Goal: Task Accomplishment & Management: Use online tool/utility

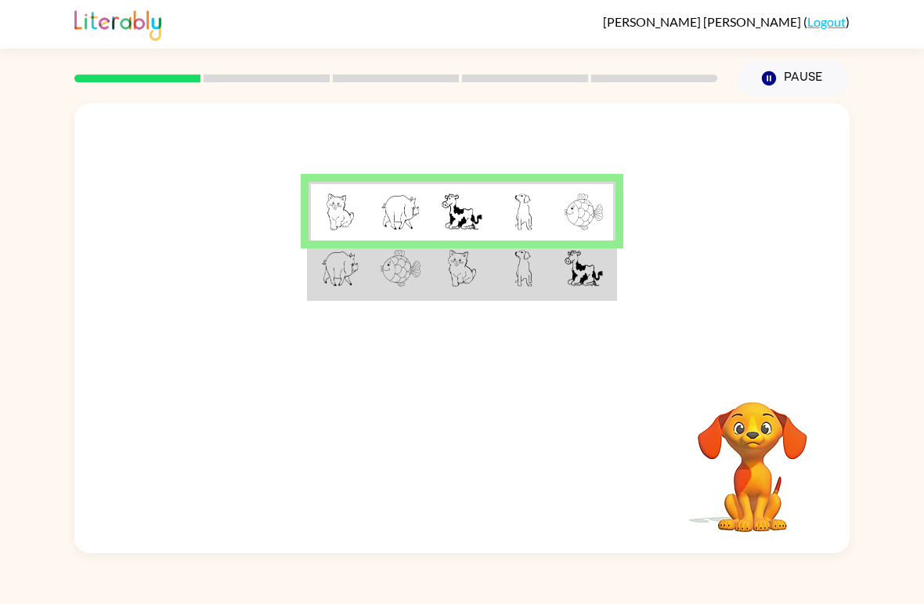
click at [560, 275] on td at bounding box center [584, 269] width 61 height 59
click at [404, 272] on img at bounding box center [401, 268] width 40 height 37
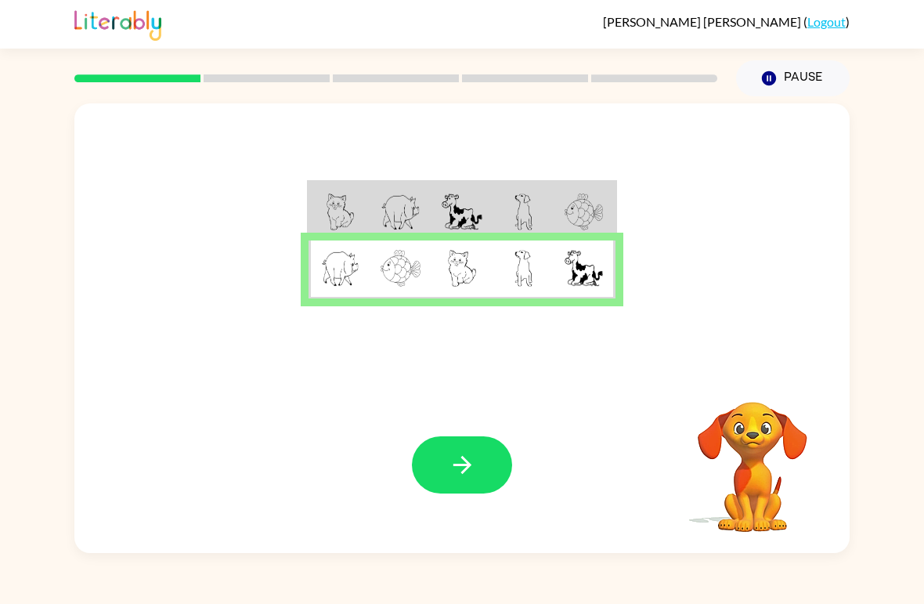
click at [436, 484] on button "button" at bounding box center [462, 464] width 100 height 57
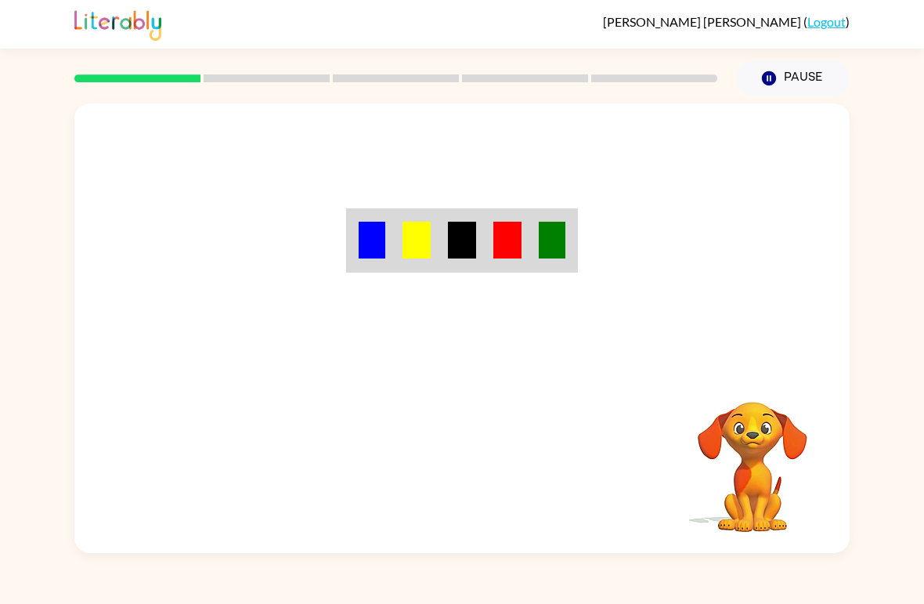
click at [909, 596] on div "Cameron Dawson ( Logout ) Pause Pause Your browser must support playing .mp4 fi…" at bounding box center [462, 302] width 924 height 604
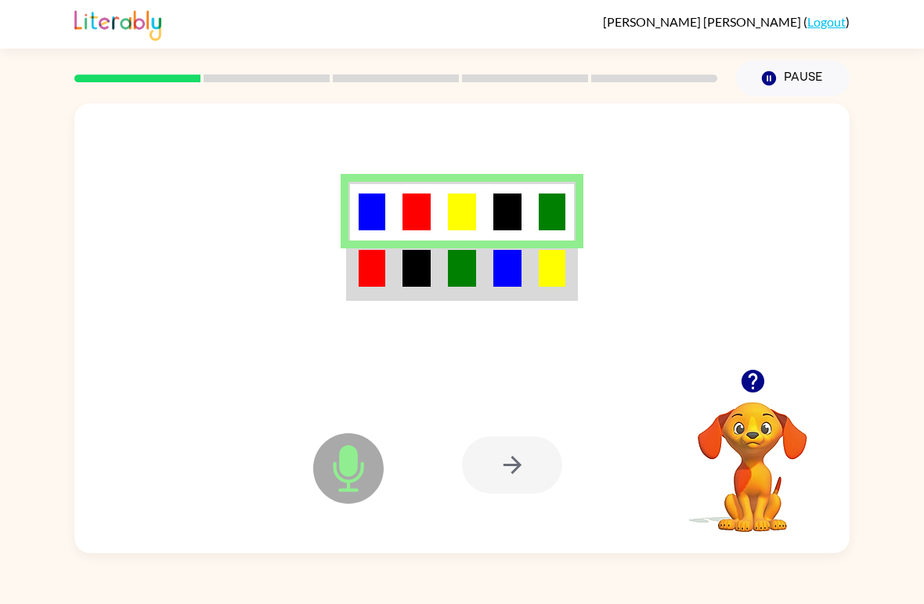
click at [589, 282] on div at bounding box center [461, 235] width 775 height 265
click at [499, 262] on img at bounding box center [507, 268] width 28 height 37
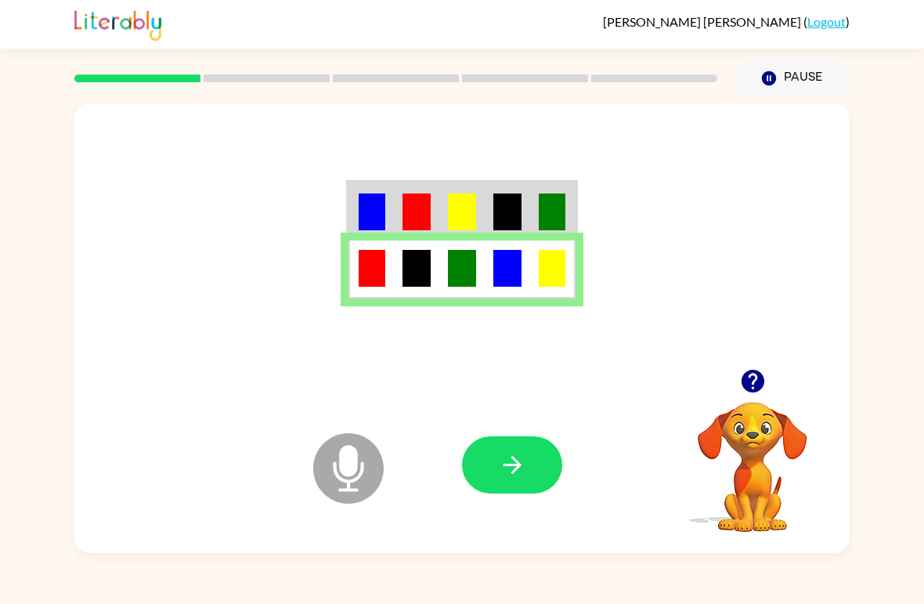
click at [535, 453] on button "button" at bounding box center [512, 464] width 100 height 57
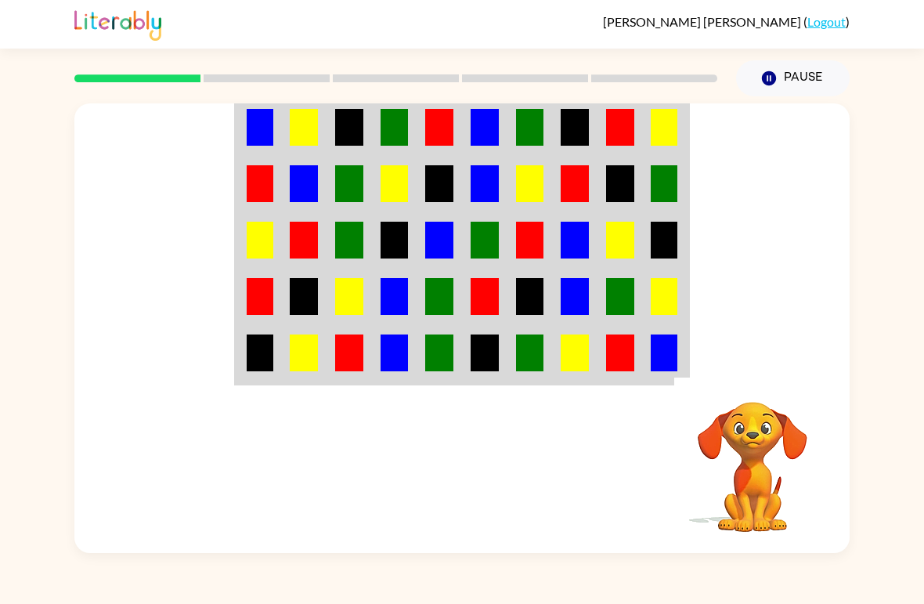
click at [767, 438] on video "Your browser must support playing .mp4 files to use Literably. Please try using…" at bounding box center [752, 455] width 157 height 157
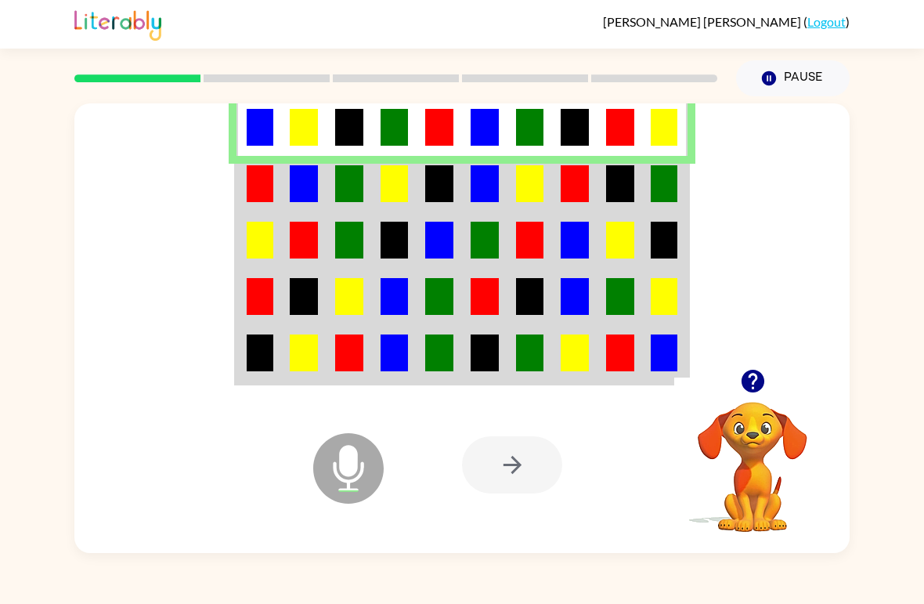
click at [545, 202] on td at bounding box center [529, 184] width 45 height 56
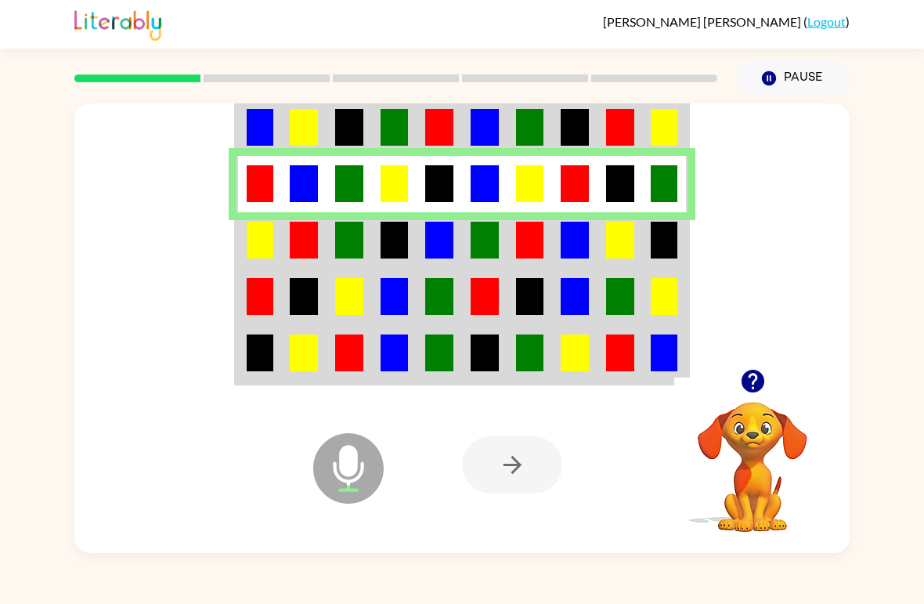
click at [250, 243] on img at bounding box center [260, 240] width 27 height 37
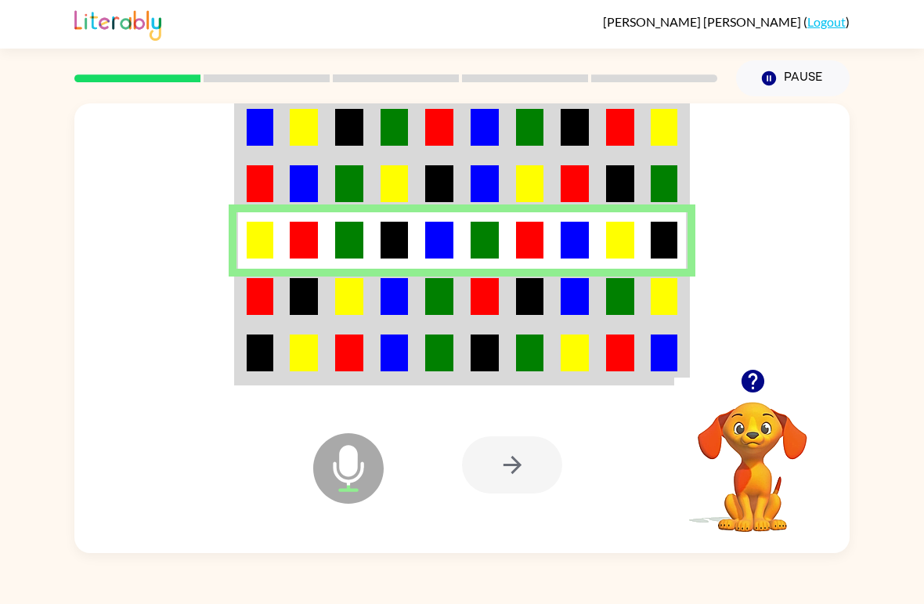
click at [9, 133] on div "Microphone The Microphone is here when it is your turn to talk Your browser mus…" at bounding box center [462, 324] width 924 height 457
click at [647, 279] on td at bounding box center [665, 297] width 45 height 56
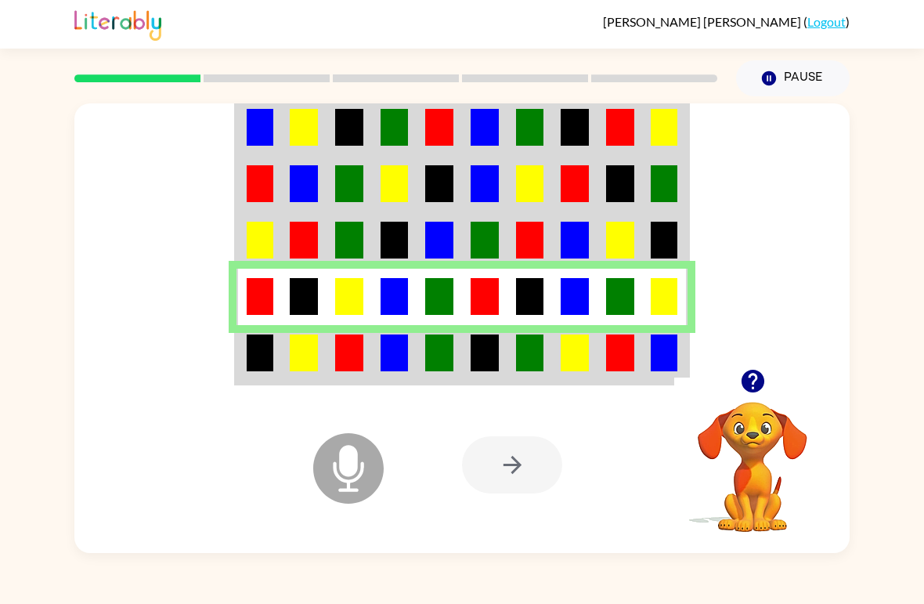
click at [641, 359] on td at bounding box center [620, 354] width 45 height 59
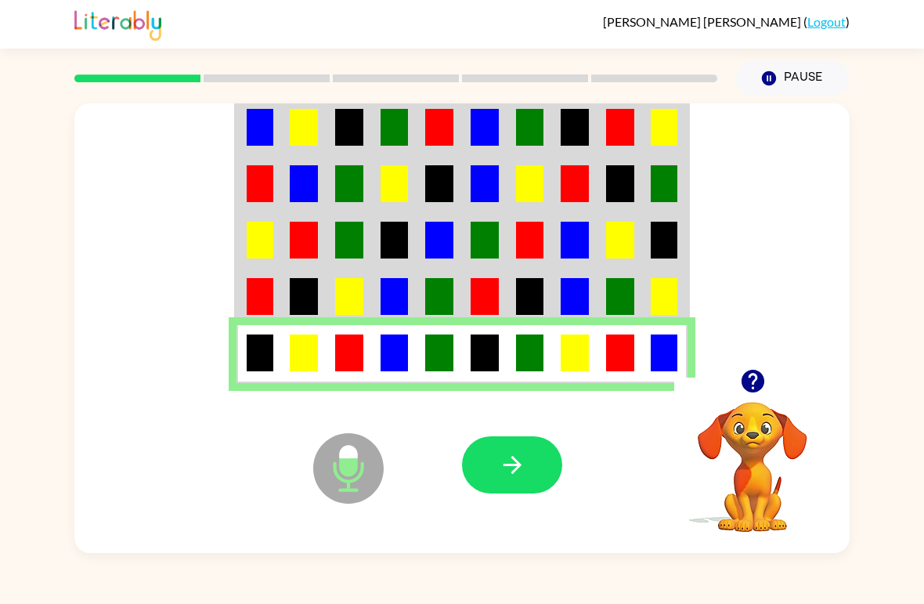
click at [511, 458] on icon "button" at bounding box center [512, 465] width 18 height 18
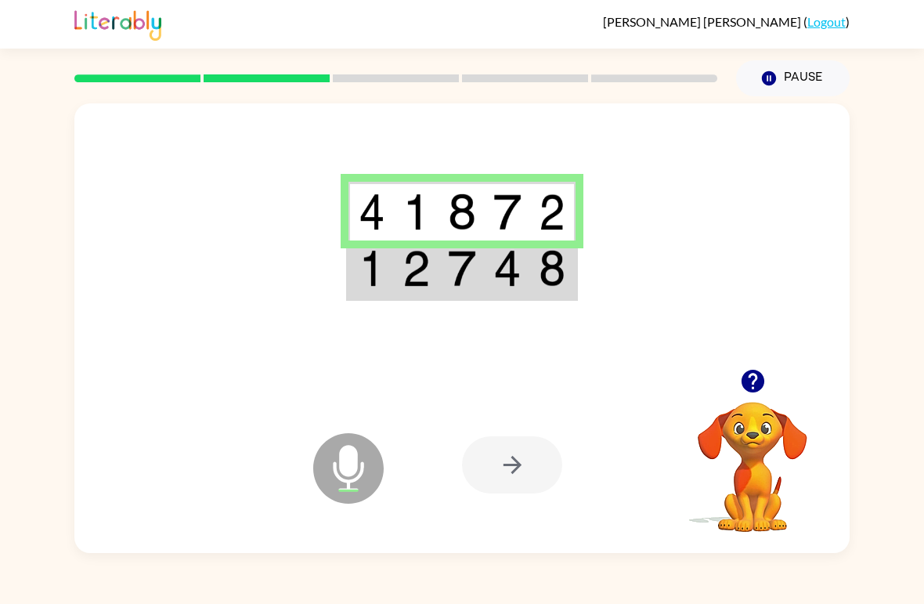
click at [533, 277] on td at bounding box center [552, 269] width 45 height 59
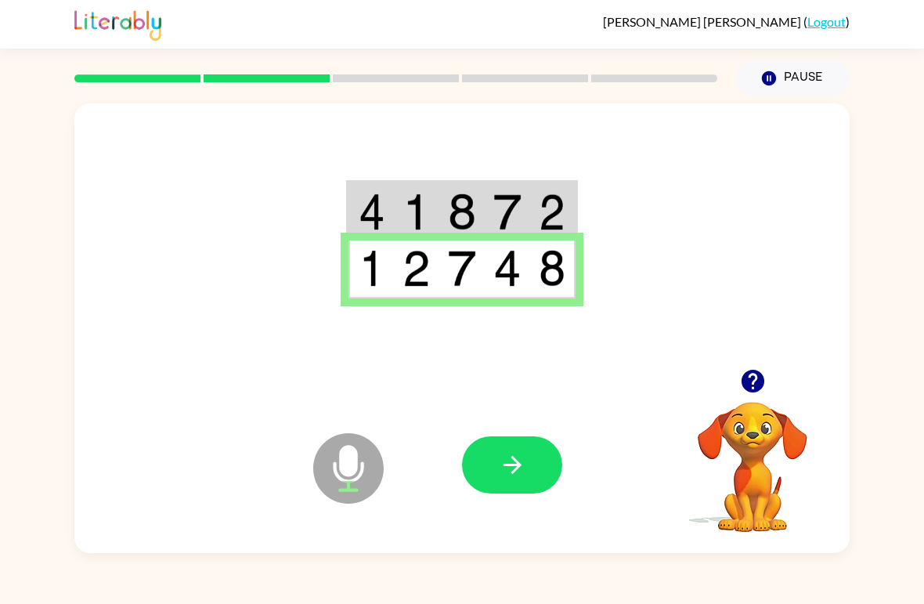
click at [565, 453] on div at bounding box center [577, 465] width 231 height 176
click at [544, 435] on div at bounding box center [577, 465] width 231 height 176
click at [548, 466] on button "button" at bounding box center [512, 464] width 100 height 57
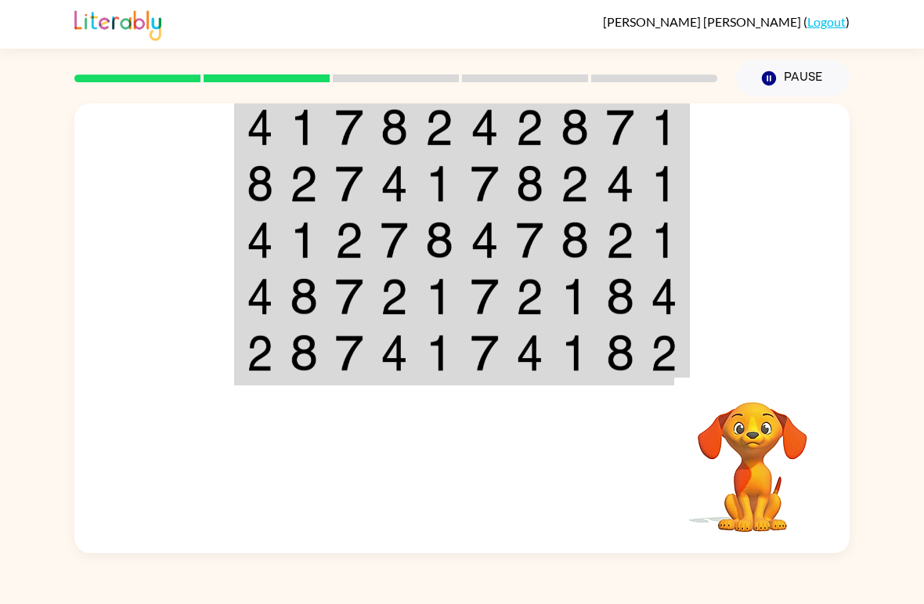
click at [51, 548] on div "Your browser must support playing .mp4 files to use Literably. Please try using…" at bounding box center [462, 324] width 924 height 457
click at [271, 124] on img at bounding box center [260, 127] width 27 height 37
click at [630, 137] on img at bounding box center [620, 127] width 28 height 37
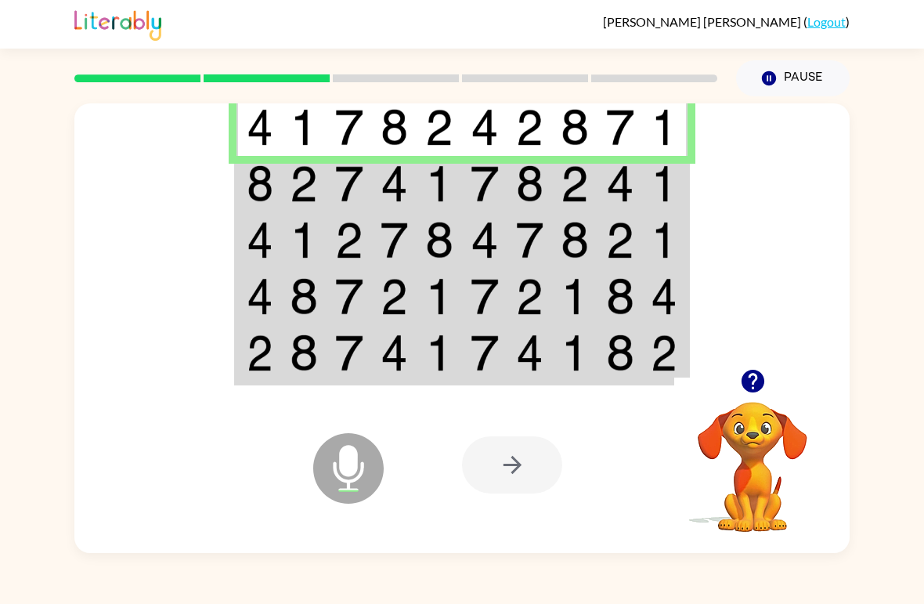
click at [648, 195] on td at bounding box center [665, 184] width 45 height 56
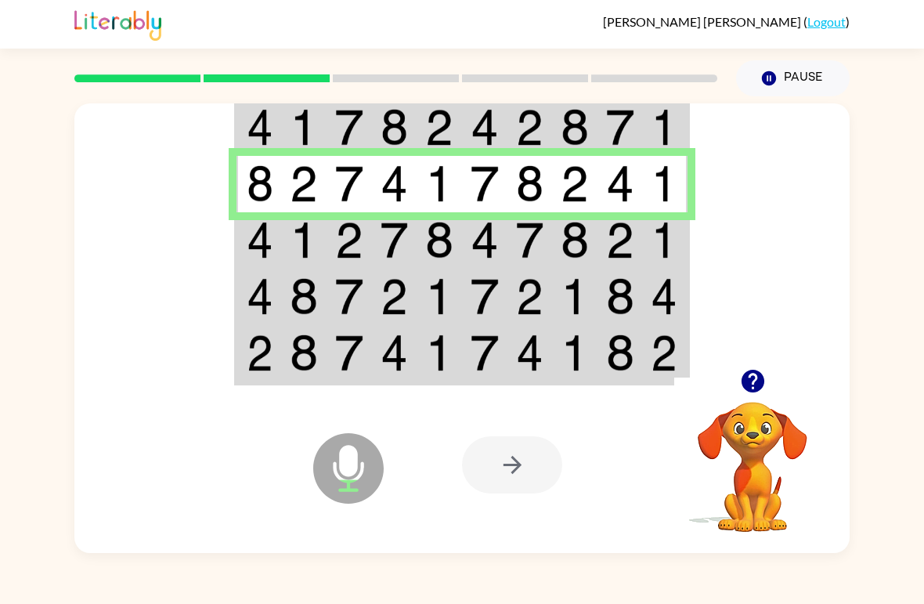
click at [651, 240] on img at bounding box center [664, 240] width 27 height 37
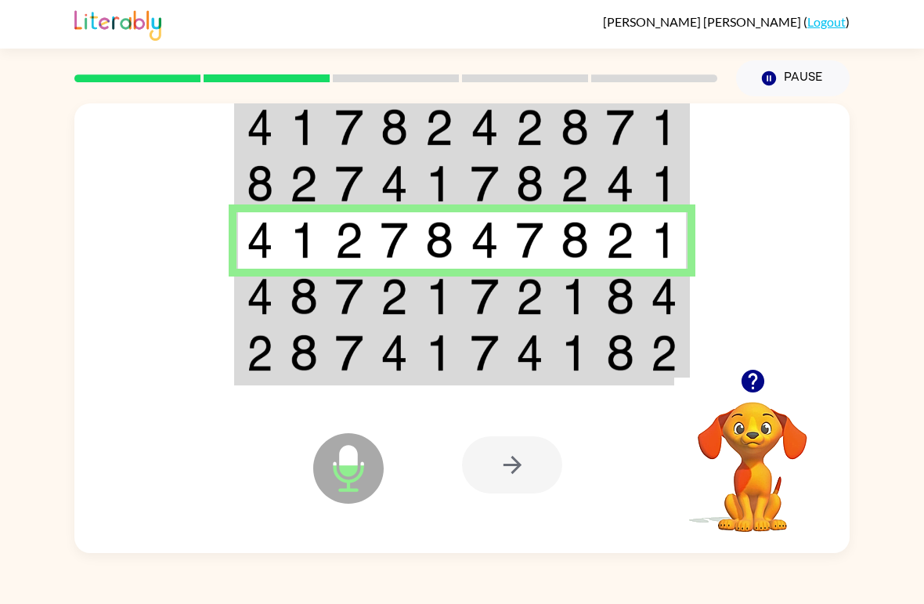
click at [293, 312] on img at bounding box center [304, 296] width 28 height 37
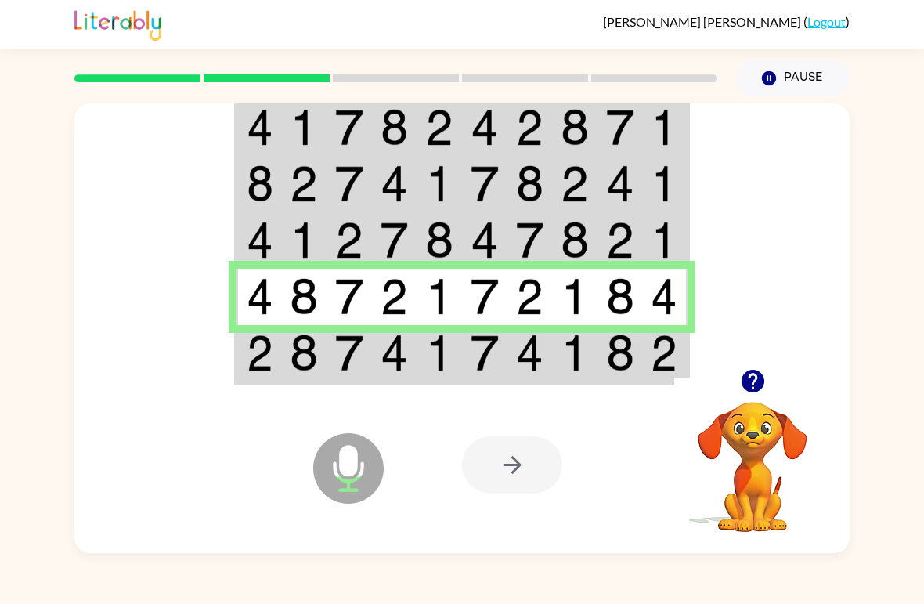
click at [636, 345] on td at bounding box center [620, 354] width 45 height 59
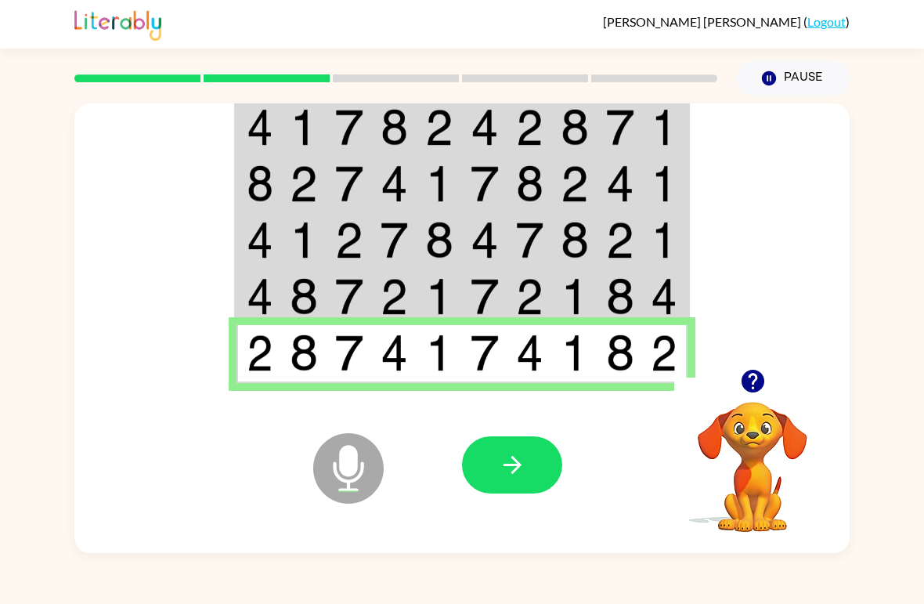
click at [763, 377] on icon "button" at bounding box center [752, 381] width 23 height 23
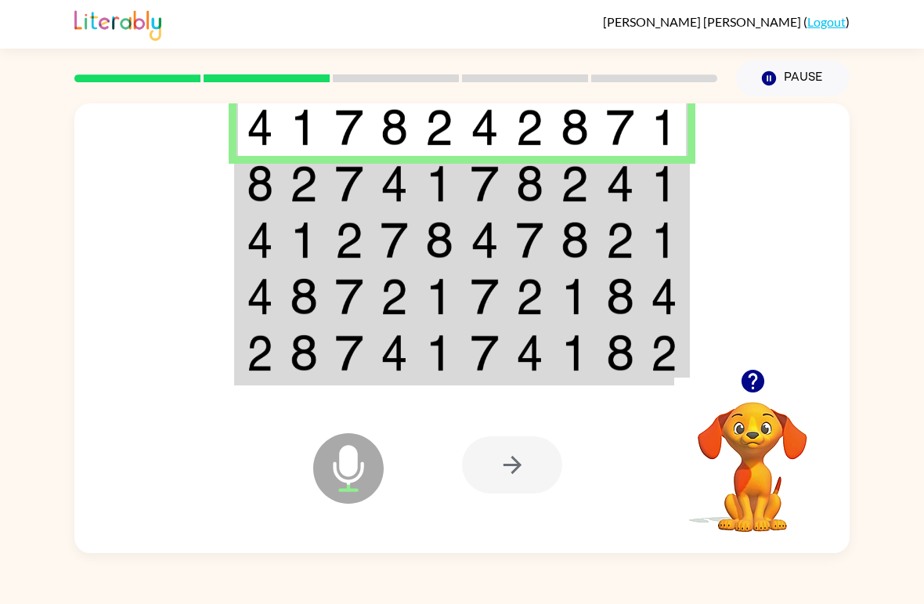
click at [636, 344] on td at bounding box center [620, 354] width 45 height 59
click at [647, 355] on td at bounding box center [665, 354] width 45 height 59
click at [647, 362] on td at bounding box center [665, 354] width 45 height 59
click at [646, 362] on td at bounding box center [665, 354] width 45 height 59
click at [679, 169] on td at bounding box center [665, 184] width 45 height 56
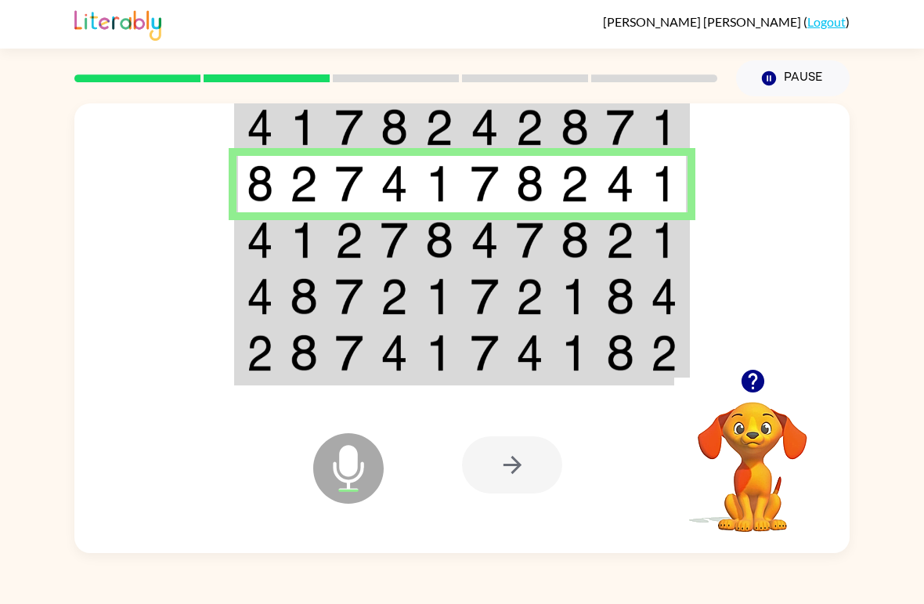
click at [655, 261] on td at bounding box center [665, 240] width 45 height 56
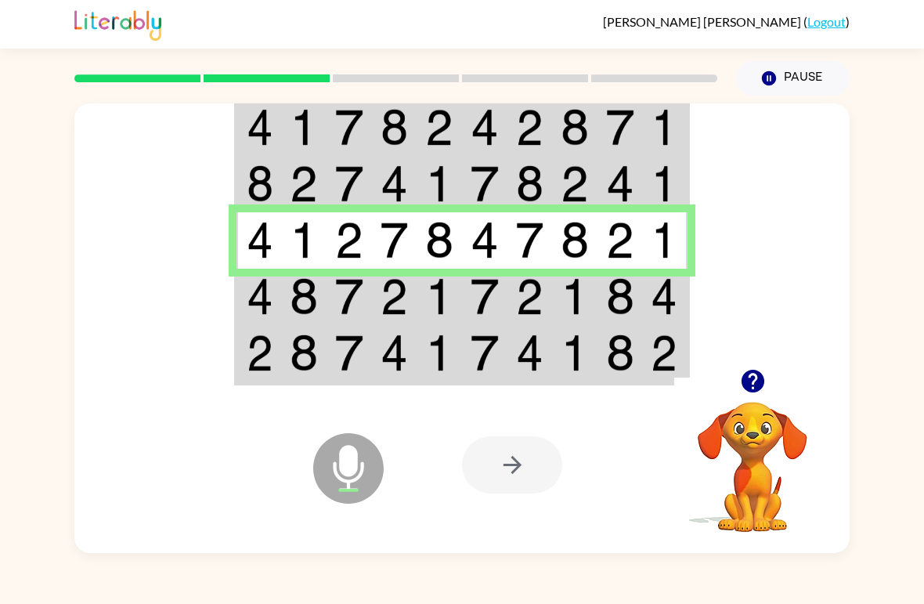
click at [666, 309] on img at bounding box center [664, 296] width 27 height 37
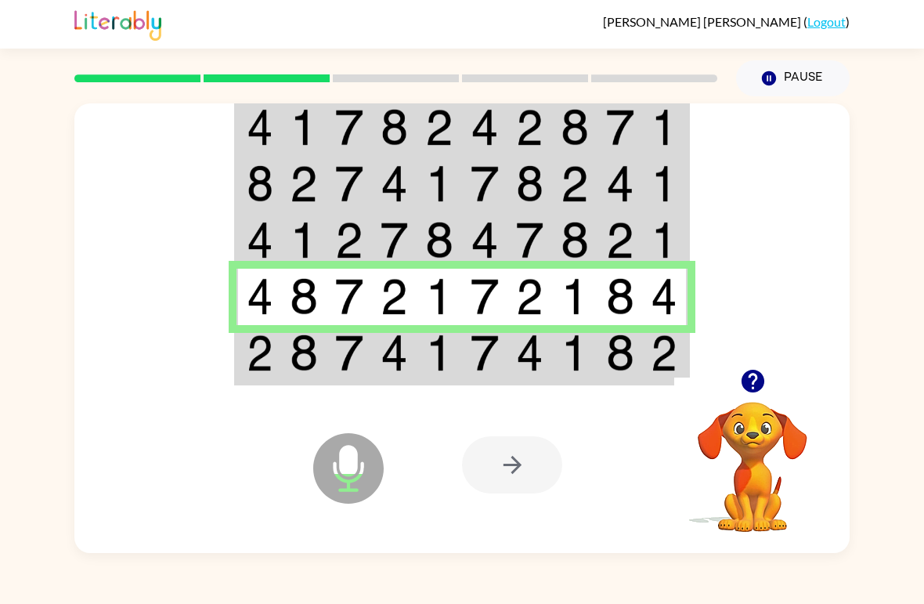
click at [662, 363] on img at bounding box center [664, 352] width 27 height 37
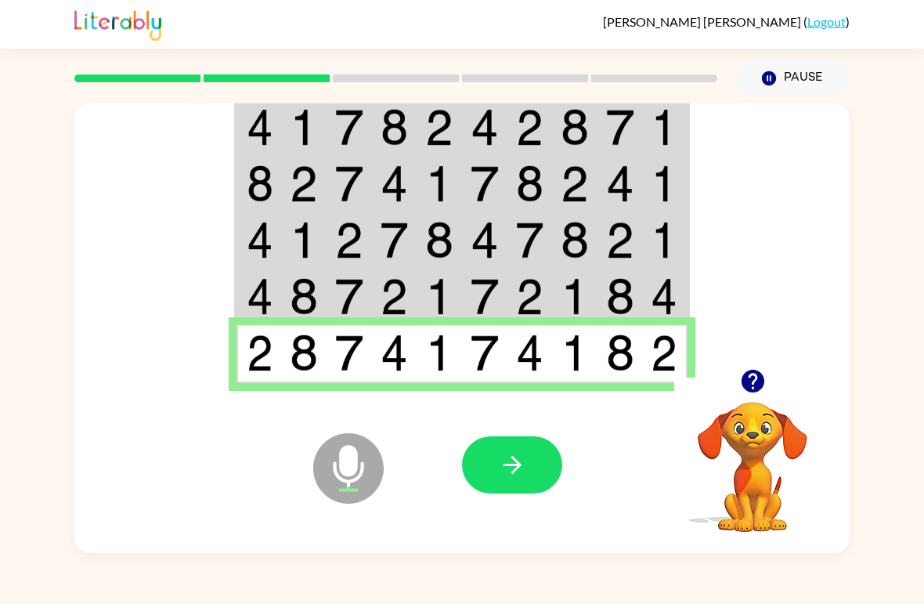
click at [531, 471] on button "button" at bounding box center [512, 464] width 100 height 57
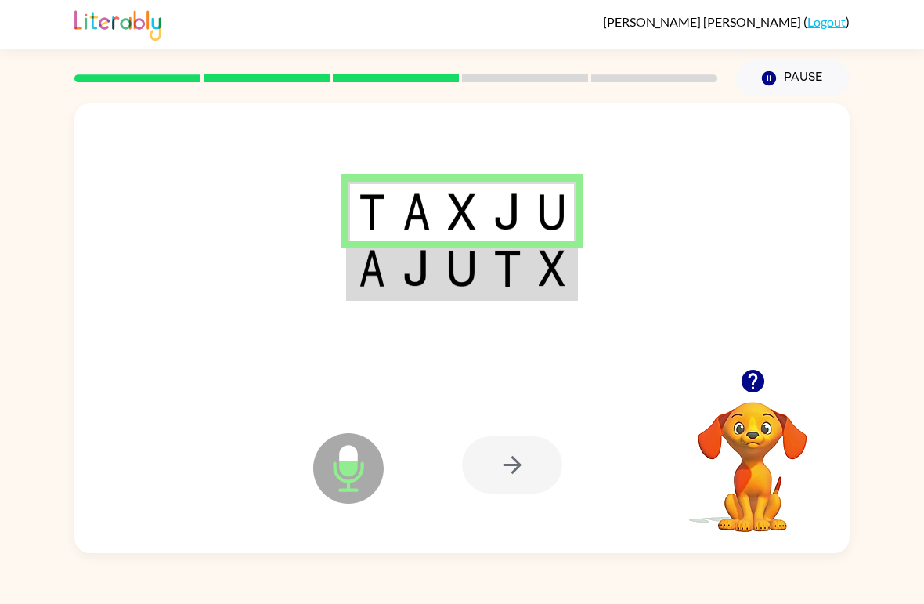
click at [498, 216] on img at bounding box center [507, 211] width 28 height 37
click at [512, 263] on img at bounding box center [507, 268] width 28 height 37
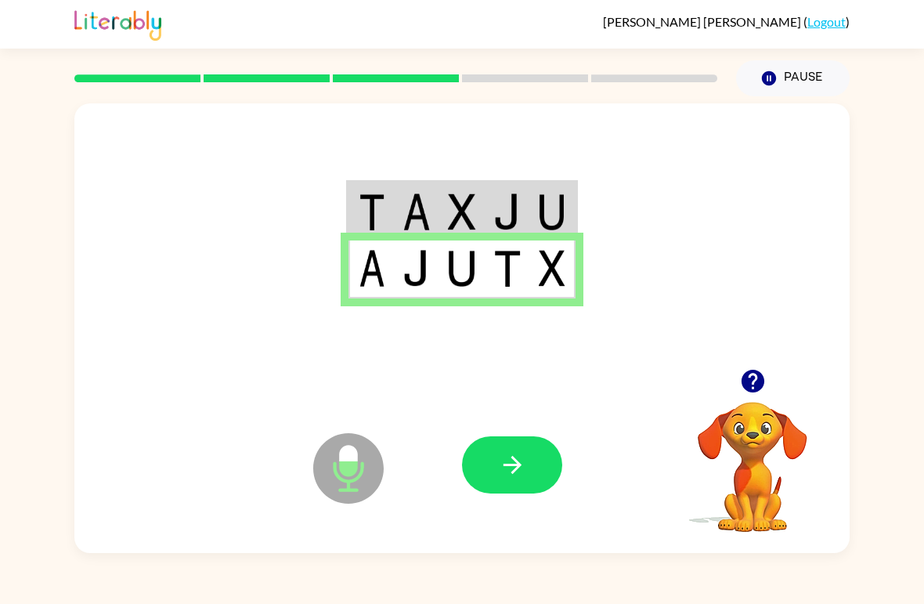
click at [514, 468] on icon "button" at bounding box center [512, 464] width 27 height 27
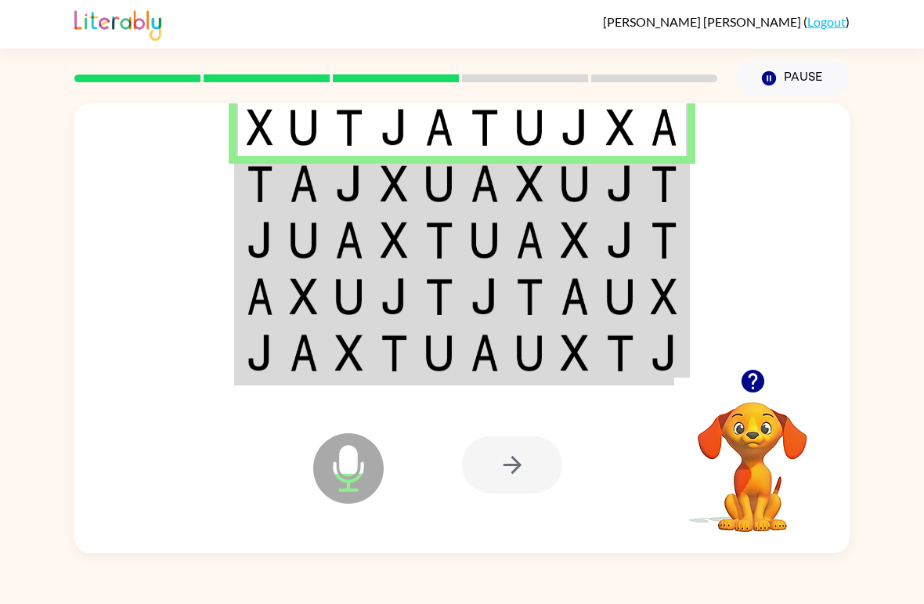
click at [671, 190] on img at bounding box center [664, 183] width 27 height 37
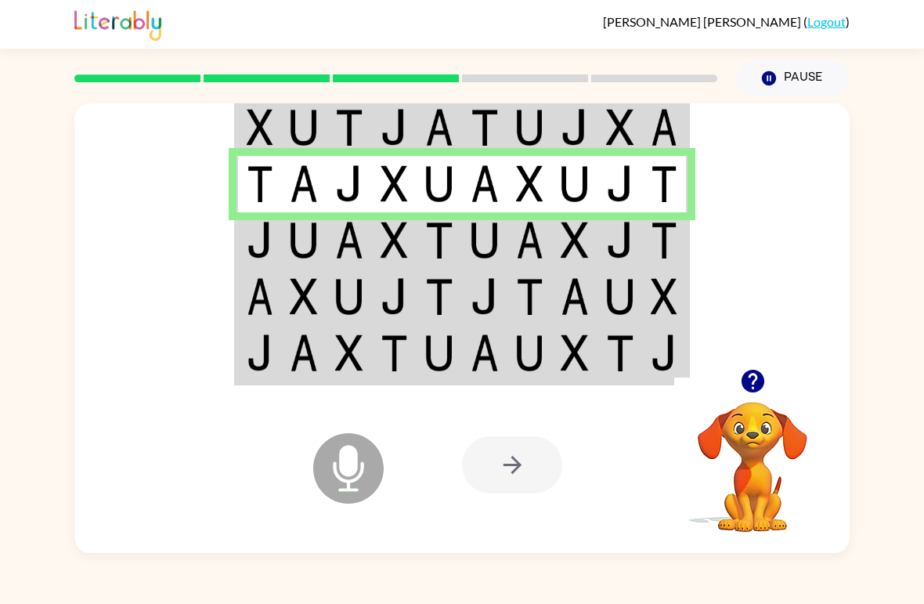
click at [318, 240] on td at bounding box center [303, 240] width 45 height 56
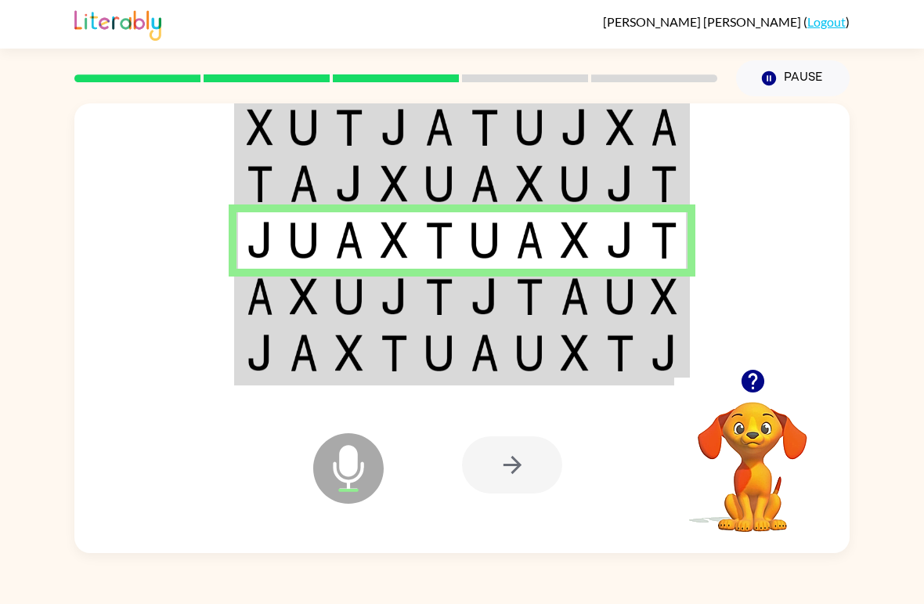
click at [526, 289] on img at bounding box center [530, 296] width 28 height 37
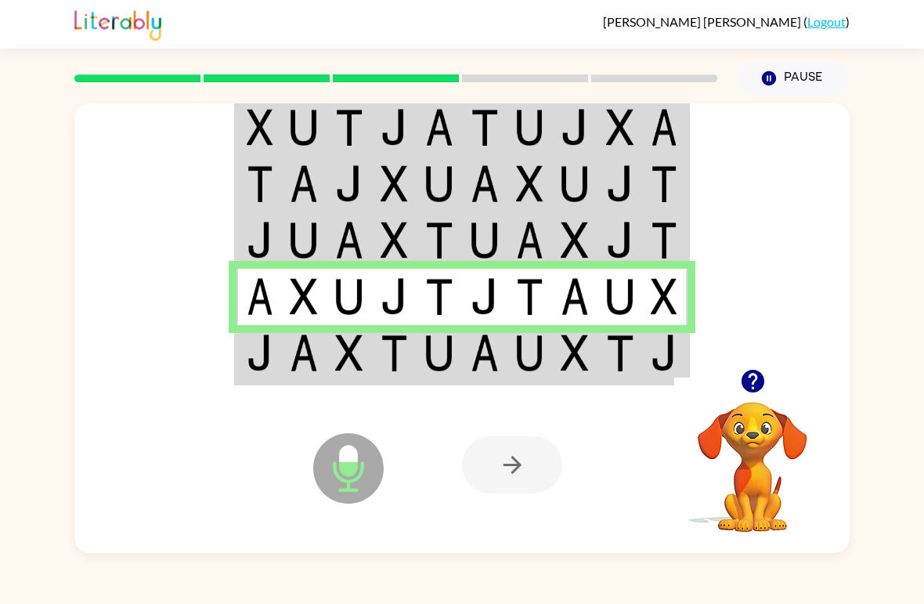
click at [630, 347] on img at bounding box center [620, 352] width 28 height 37
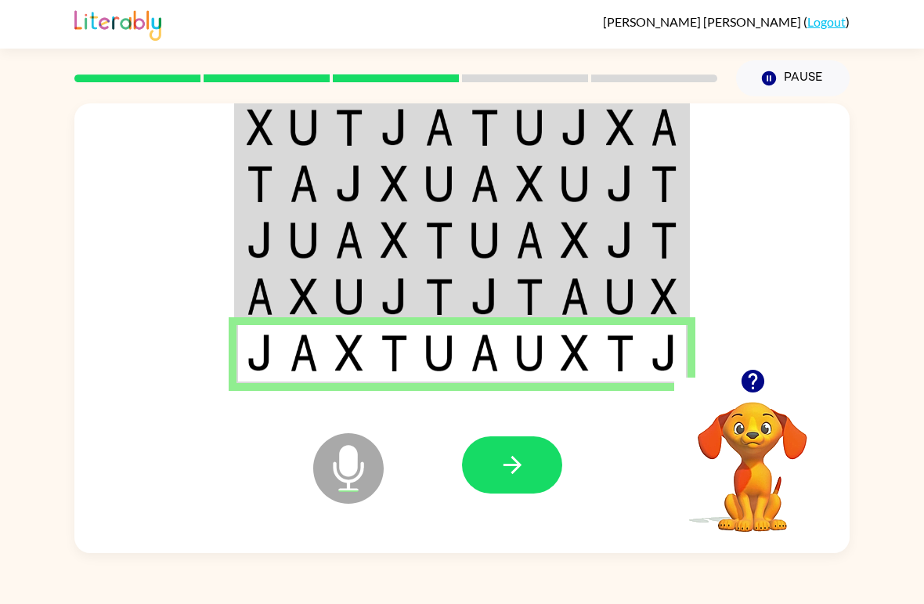
click at [545, 471] on button "button" at bounding box center [512, 464] width 100 height 57
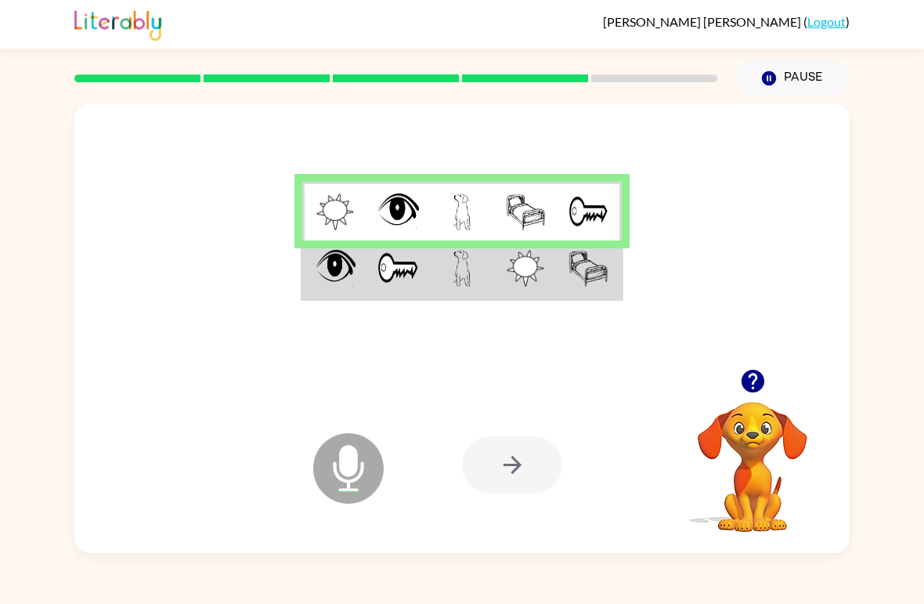
click at [458, 294] on td at bounding box center [461, 269] width 63 height 59
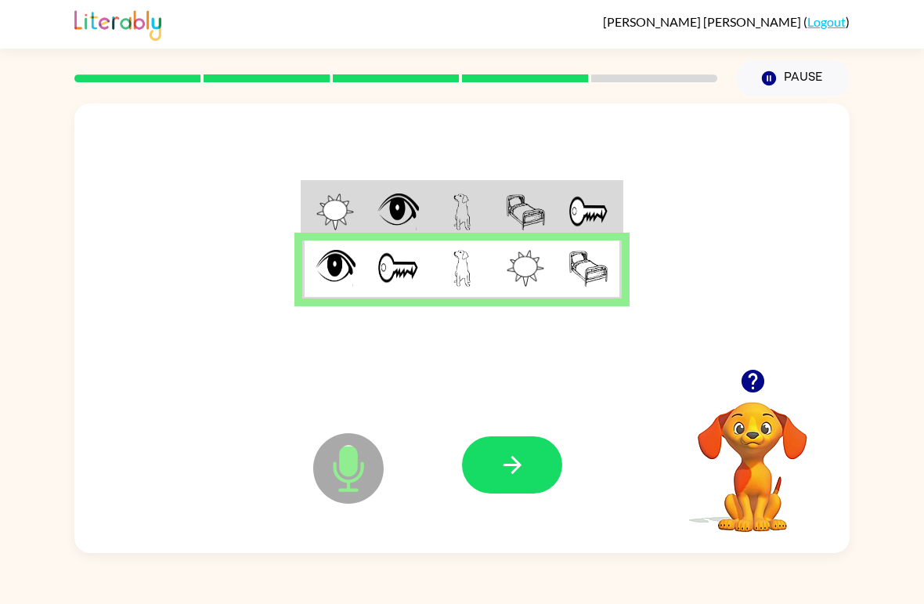
click at [551, 475] on button "button" at bounding box center [512, 464] width 100 height 57
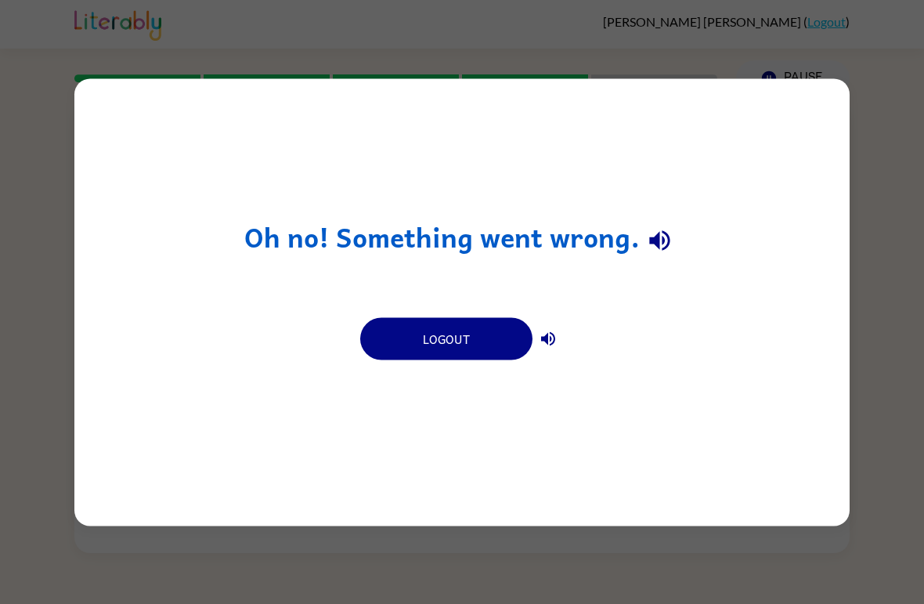
click at [462, 347] on button "Logout" at bounding box center [446, 338] width 172 height 42
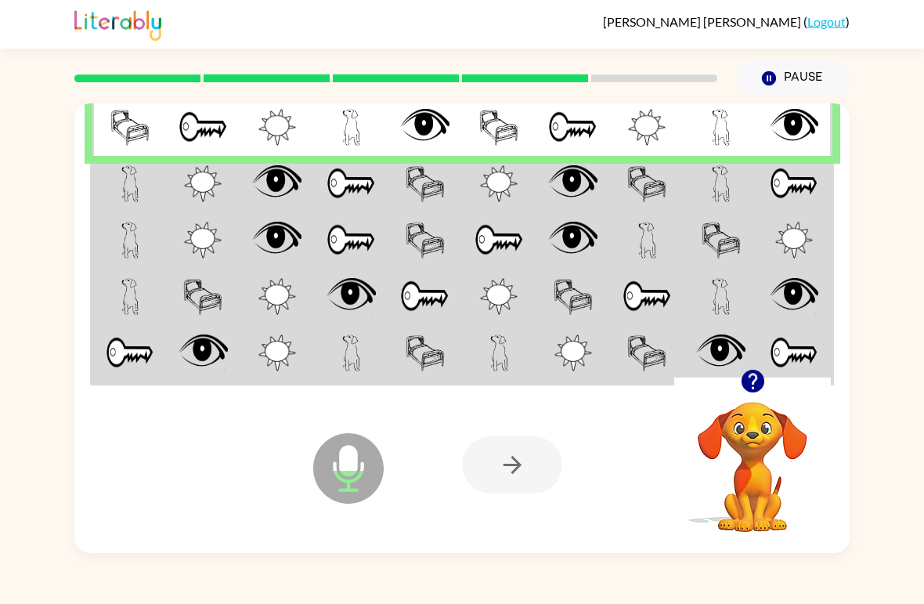
click at [125, 185] on img at bounding box center [130, 183] width 18 height 37
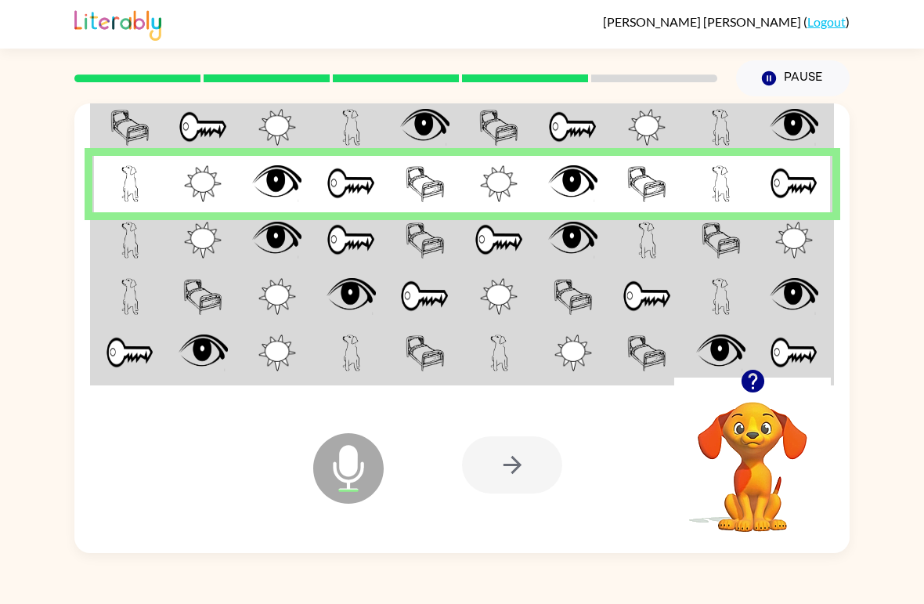
click at [117, 234] on td at bounding box center [129, 240] width 74 height 56
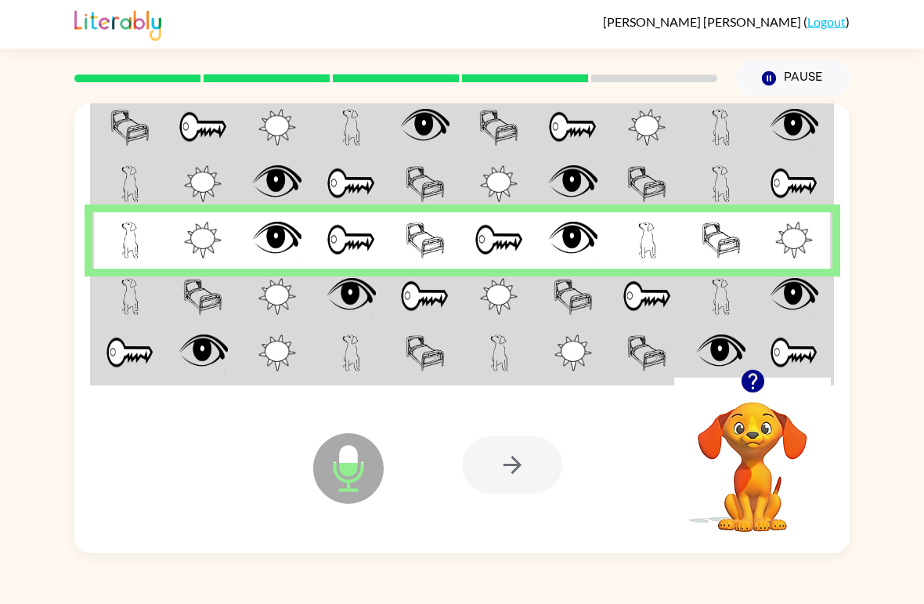
click at [116, 307] on td at bounding box center [129, 297] width 74 height 56
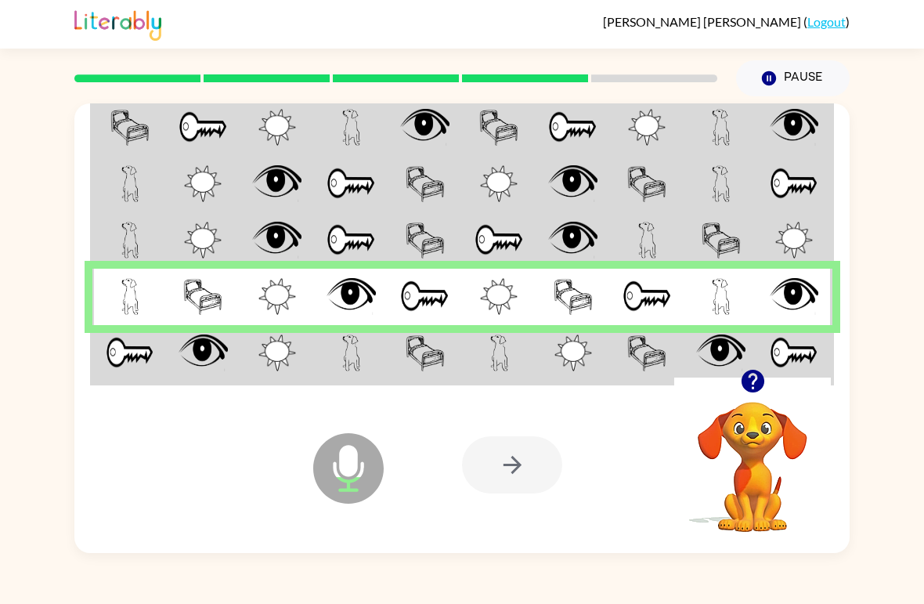
click at [128, 348] on img at bounding box center [130, 352] width 49 height 37
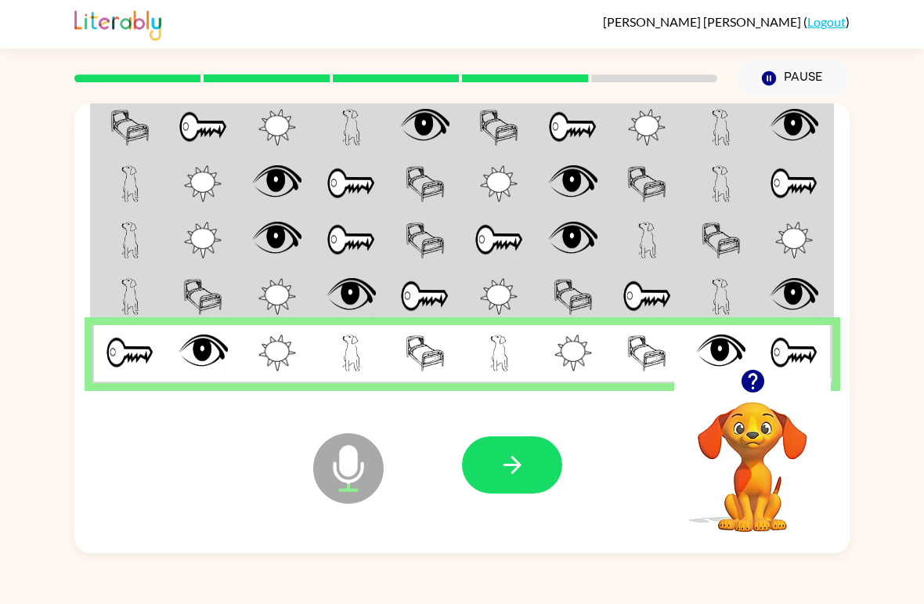
click at [534, 474] on button "button" at bounding box center [512, 464] width 100 height 57
